Goal: Navigation & Orientation: Understand site structure

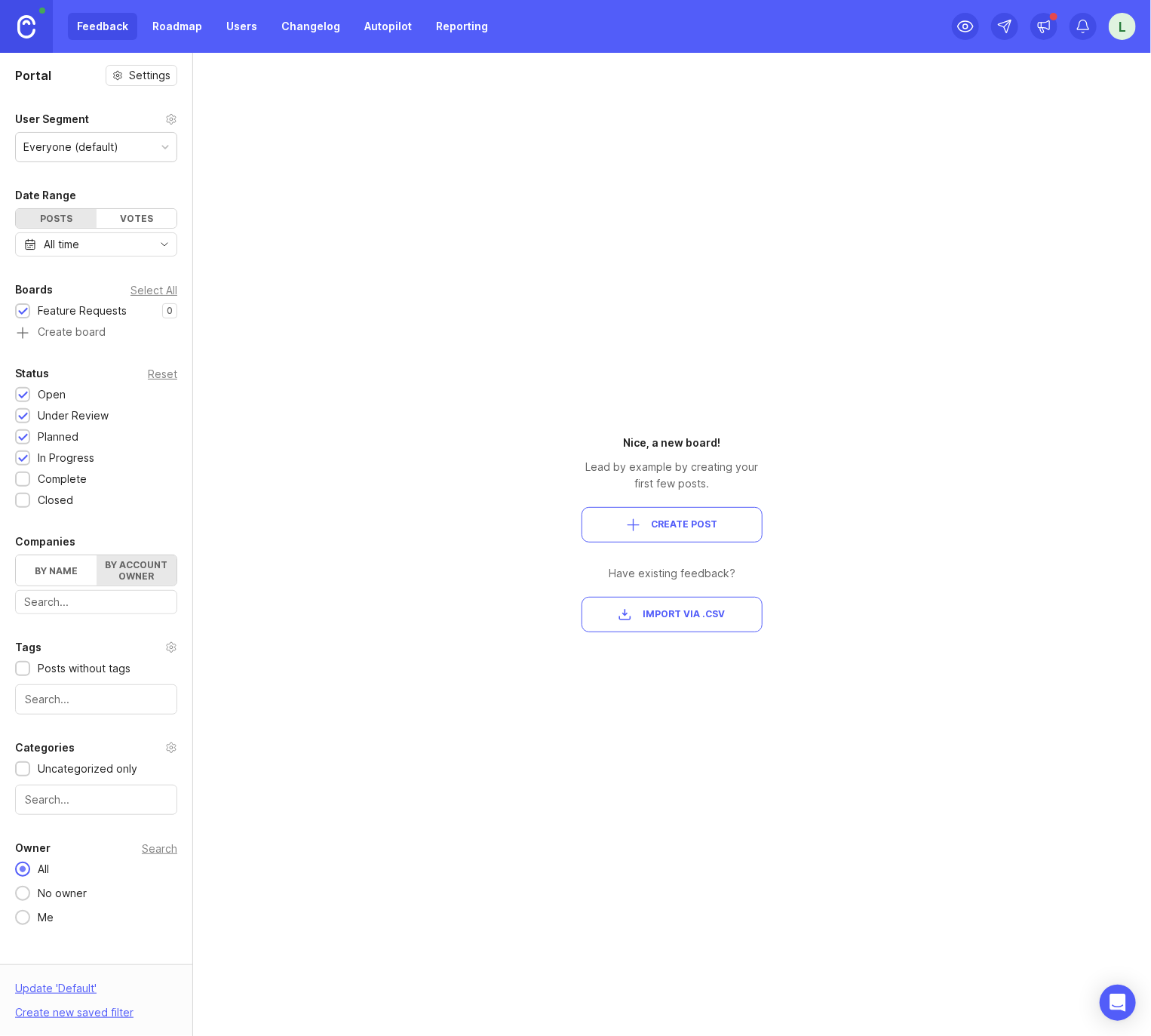
click at [164, 20] on link "Roadmap" at bounding box center [178, 27] width 68 height 28
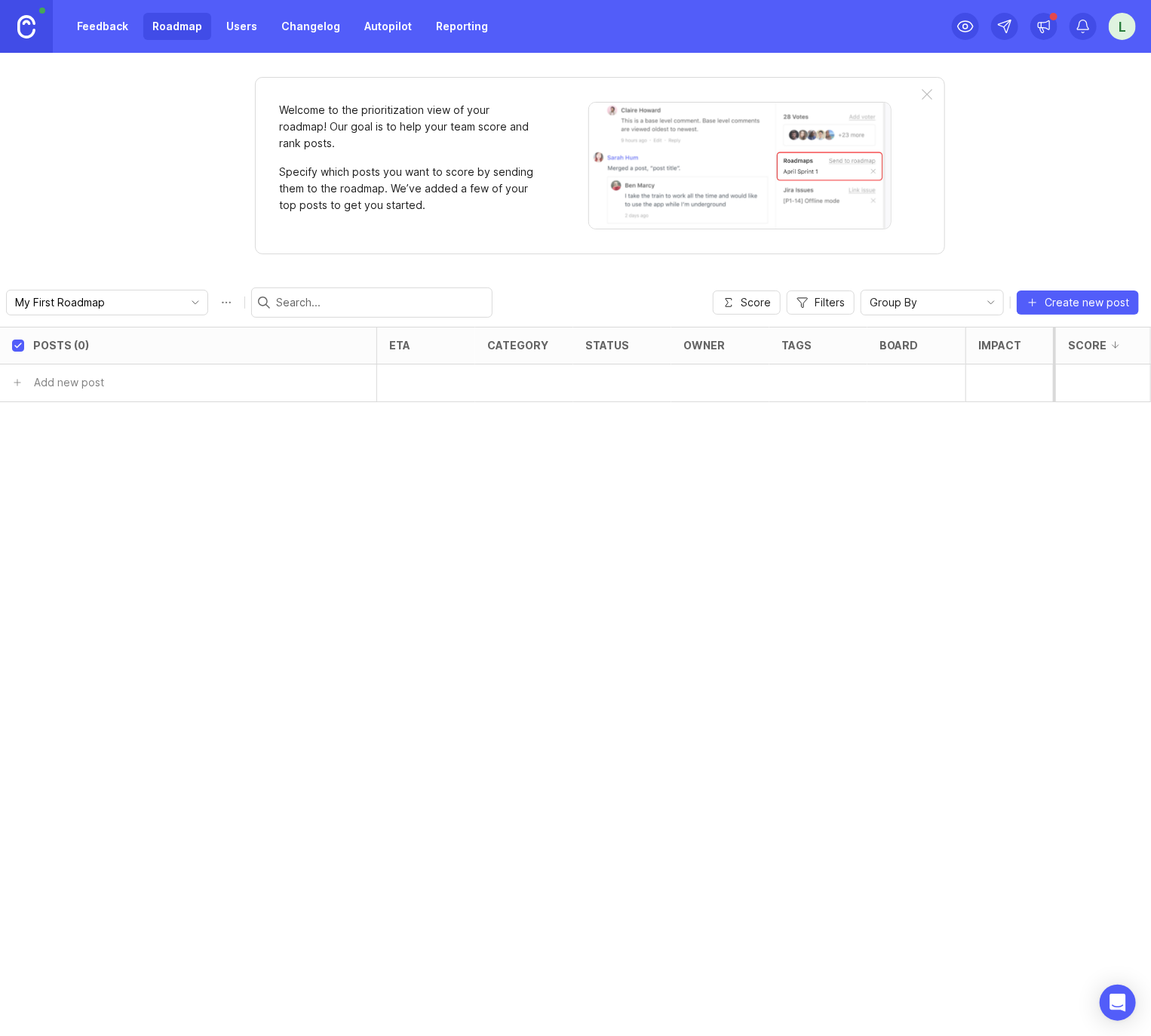
click at [236, 30] on link "Users" at bounding box center [241, 27] width 49 height 28
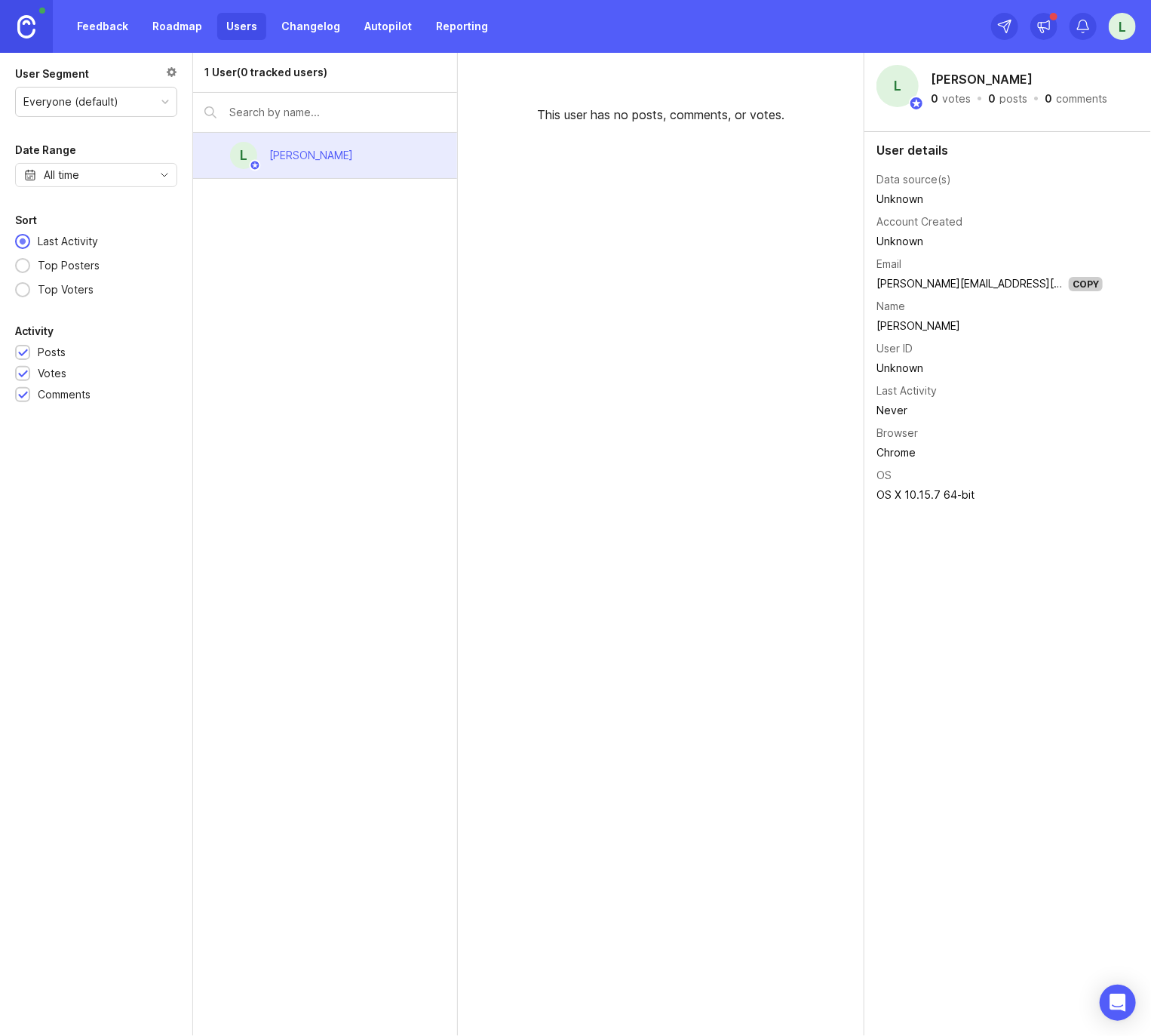
click at [298, 23] on link "Changelog" at bounding box center [311, 27] width 77 height 28
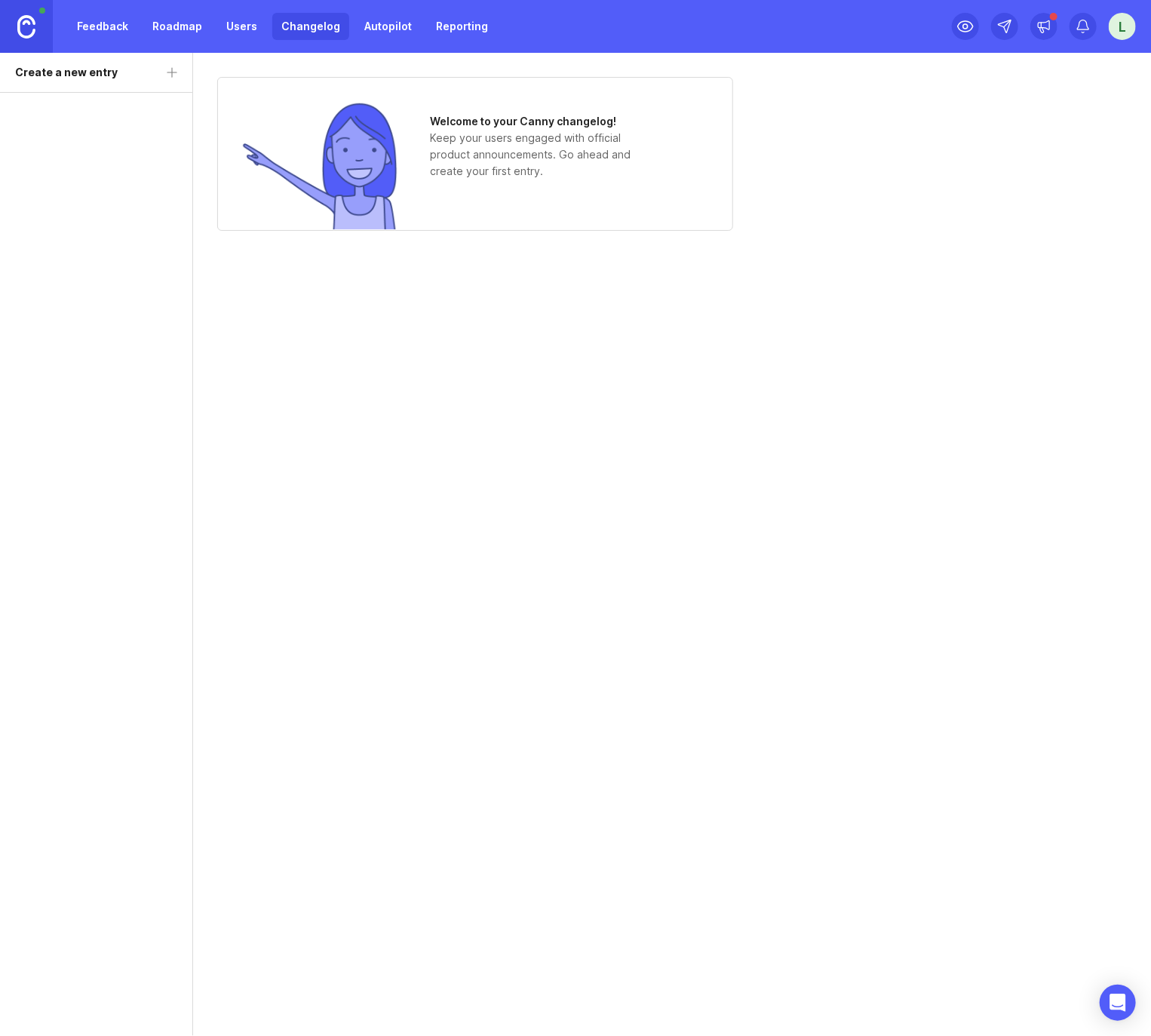
click at [374, 28] on link "Autopilot" at bounding box center [387, 27] width 65 height 28
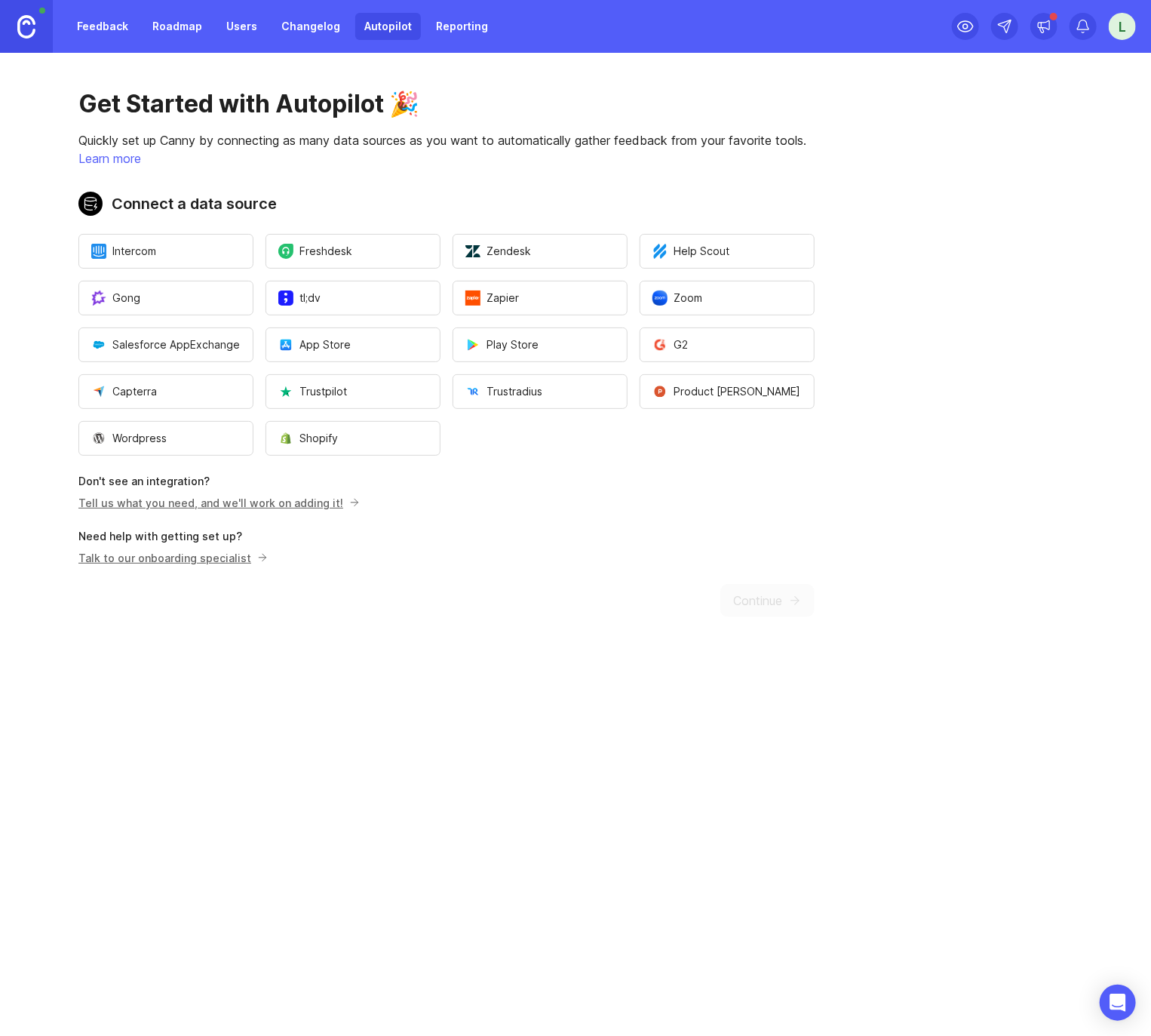
click at [460, 633] on div "Get Started with Autopilot 🎉 Quickly set up Canny by connecting as many data so…" at bounding box center [446, 352] width 893 height 601
click at [105, 22] on link "Feedback" at bounding box center [102, 27] width 69 height 28
